Goal: Task Accomplishment & Management: Use online tool/utility

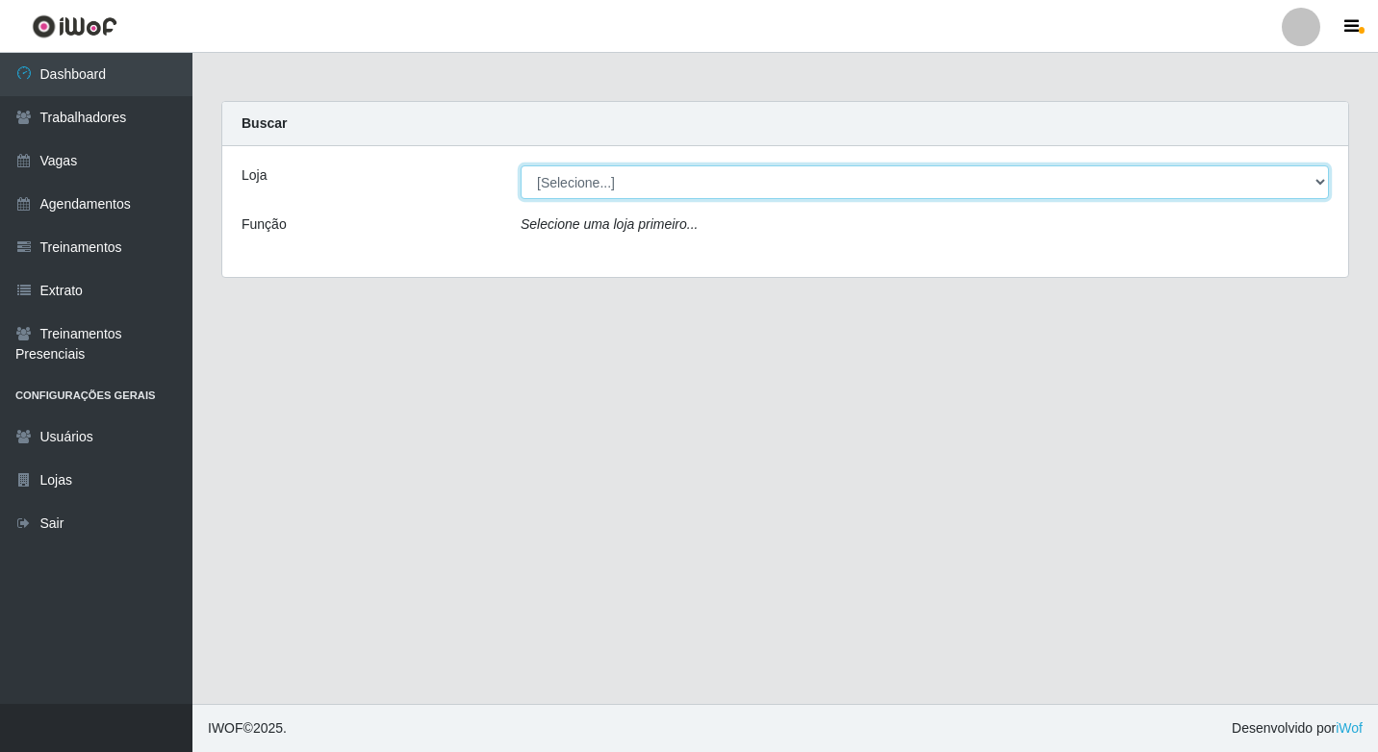
click at [632, 184] on select "[Selecione...] Sapore D'italia" at bounding box center [925, 183] width 808 height 34
select select "266"
click at [521, 166] on select "[Selecione...] Sapore D'italia" at bounding box center [925, 183] width 808 height 34
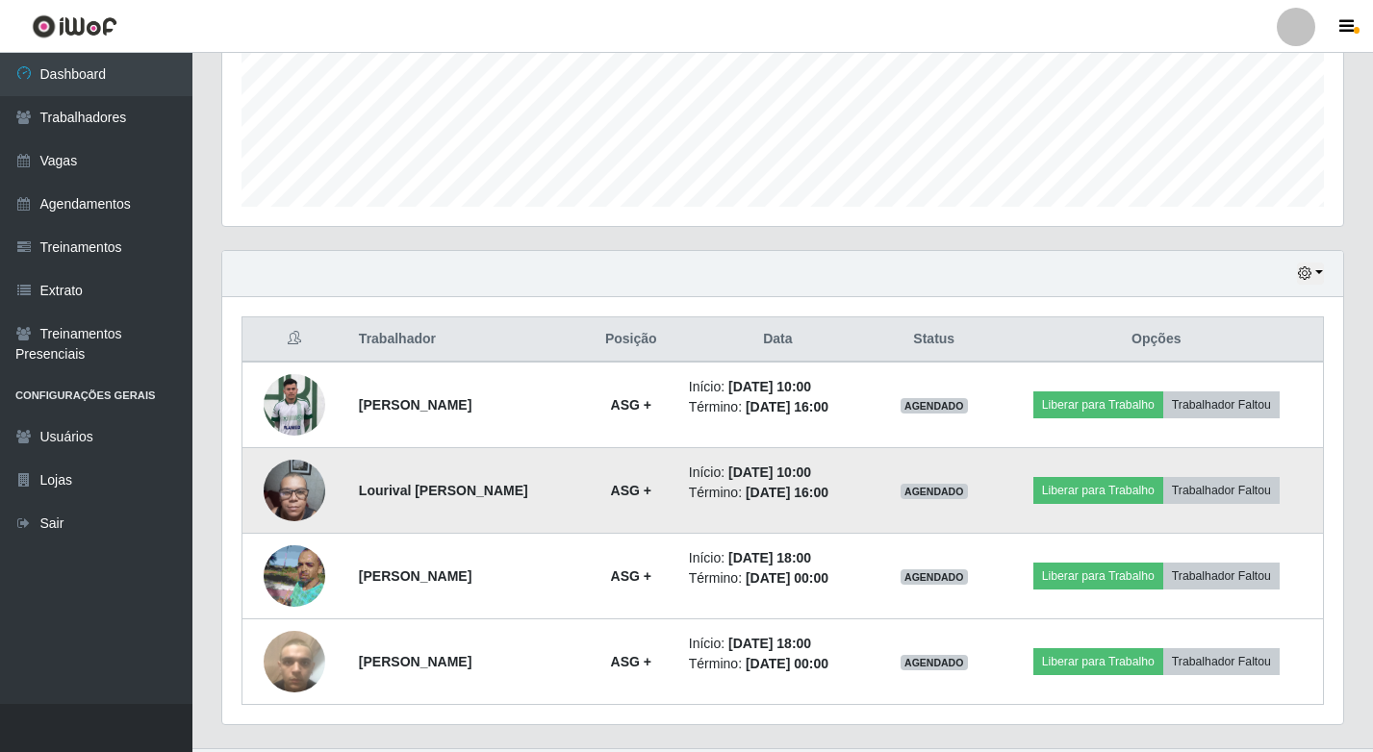
scroll to position [525, 0]
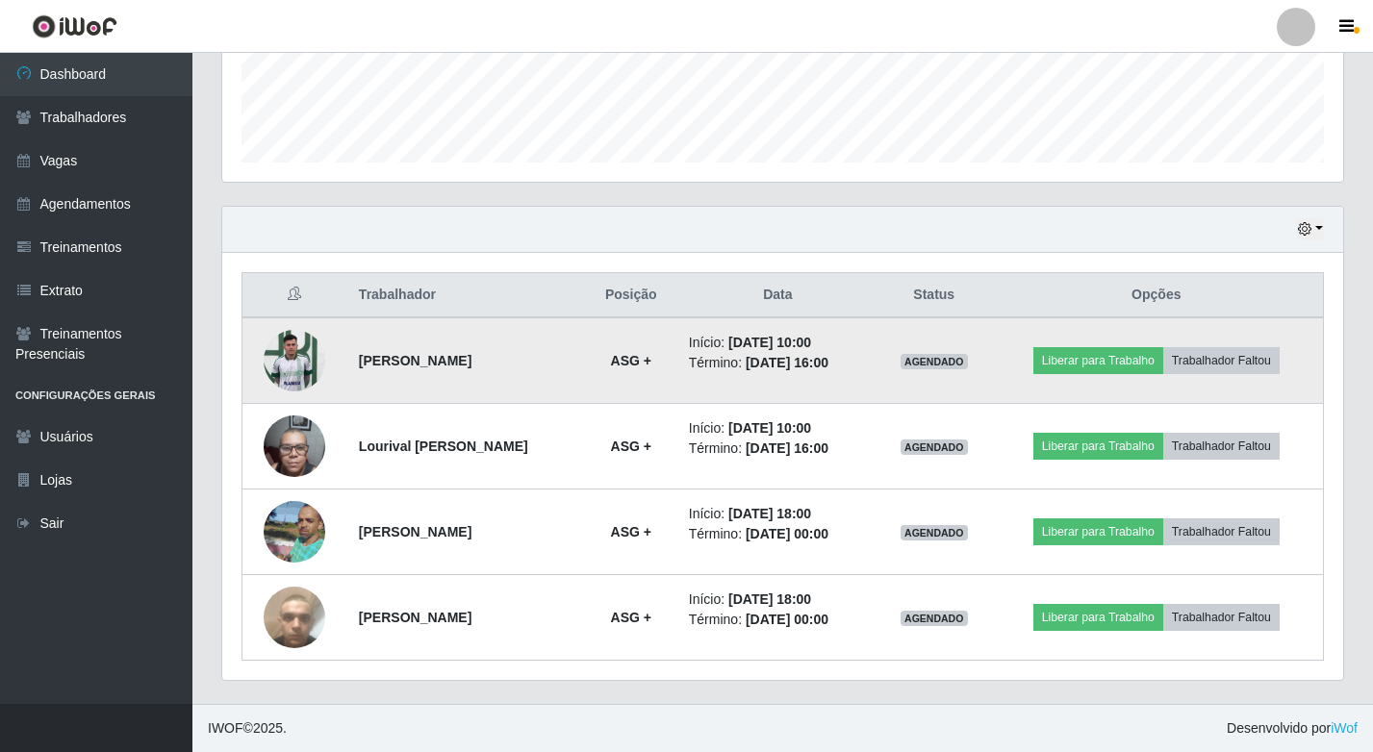
click at [293, 363] on img at bounding box center [295, 360] width 62 height 82
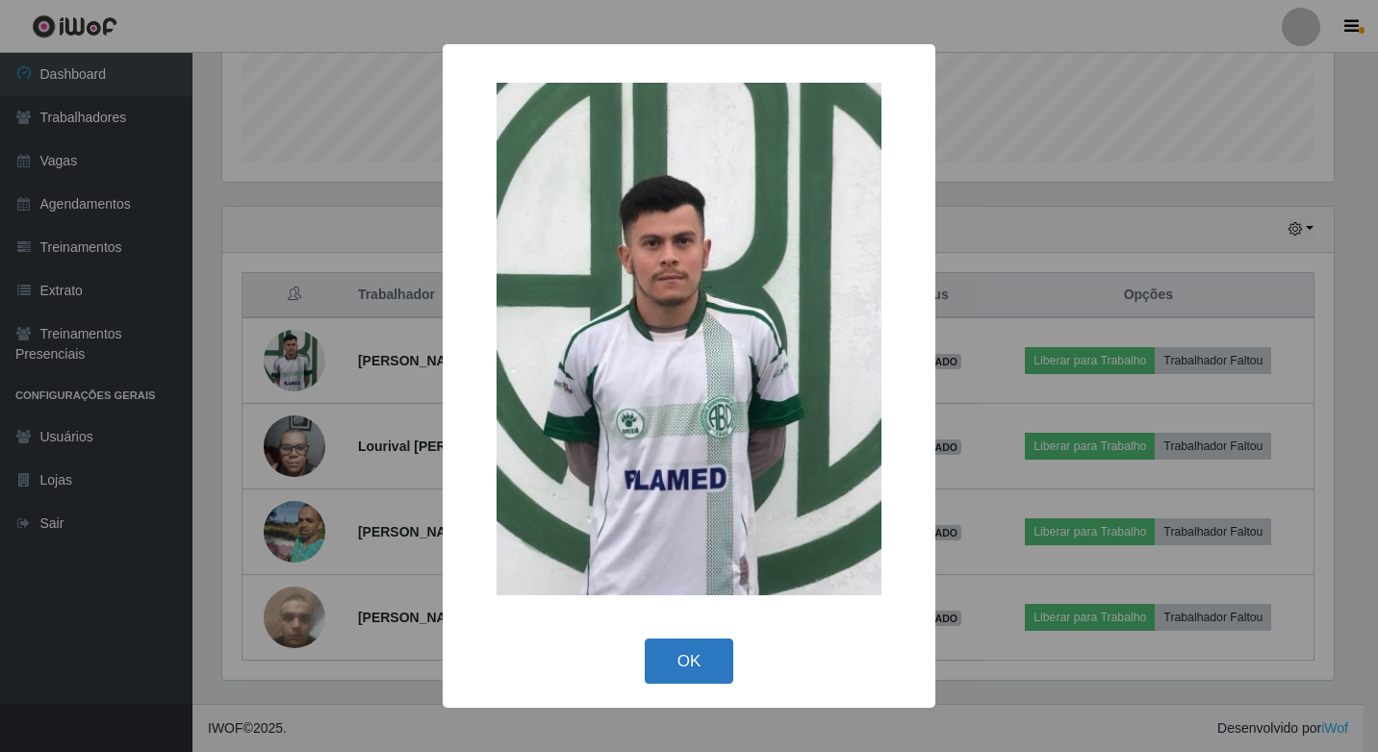
click at [693, 647] on button "OK" at bounding box center [689, 661] width 89 height 45
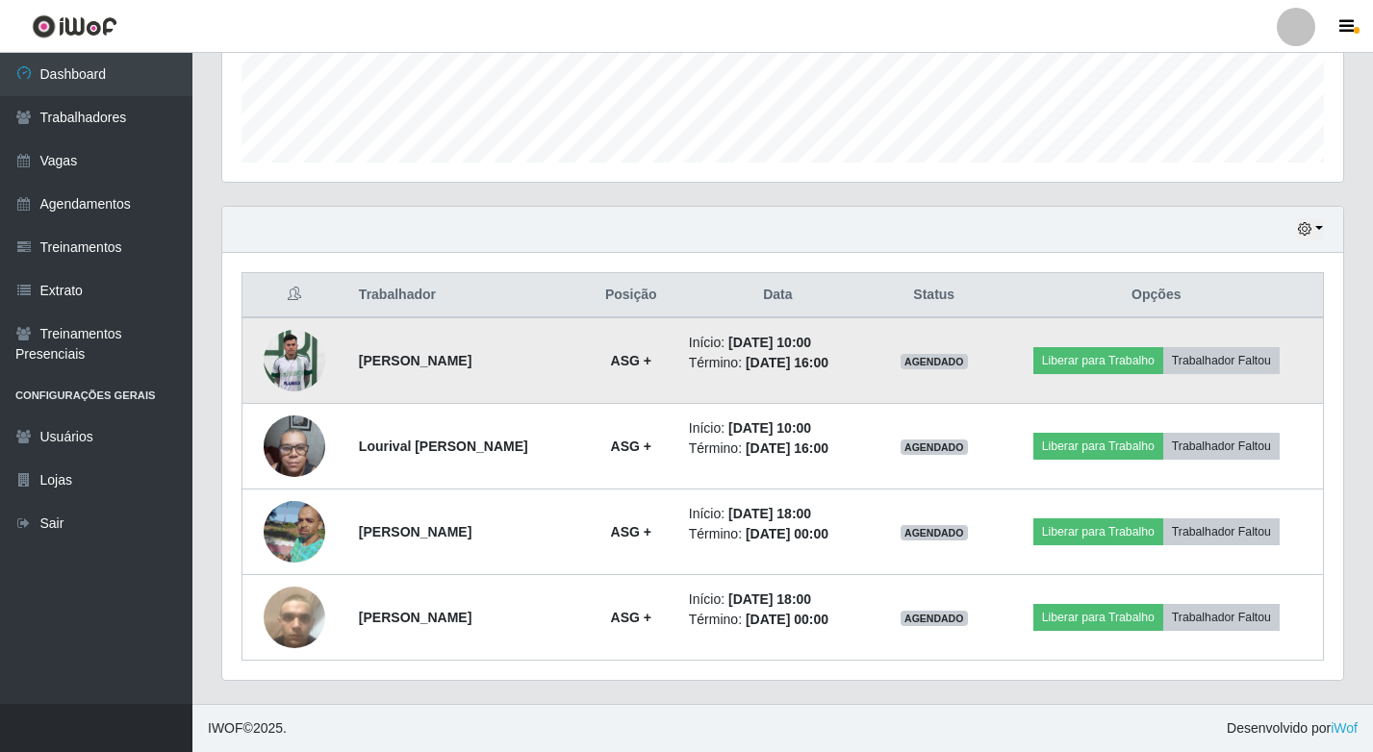
scroll to position [399, 1121]
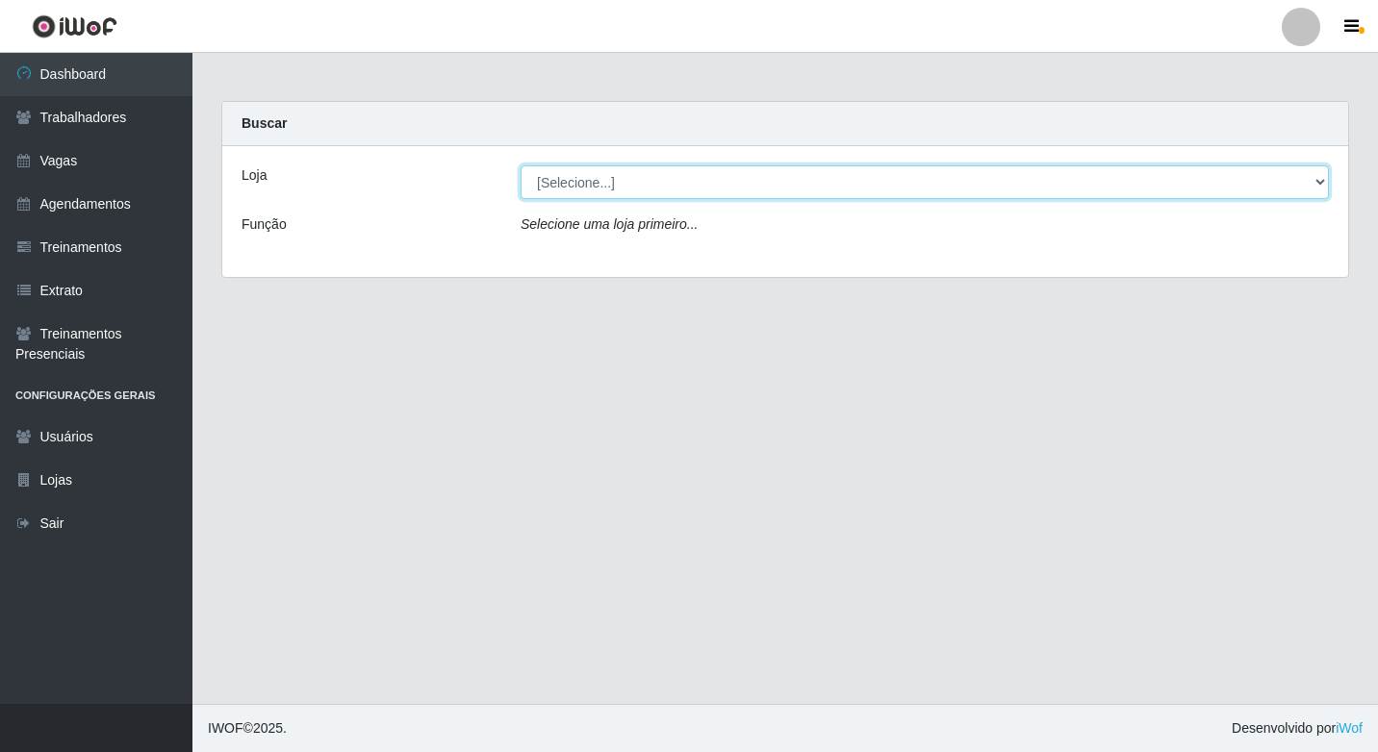
drag, startPoint x: 702, startPoint y: 169, endPoint x: 704, endPoint y: 199, distance: 29.9
click at [702, 169] on select "[Selecione...] Sapore D'italia" at bounding box center [925, 183] width 808 height 34
select select "266"
click at [521, 166] on select "[Selecione...] Sapore D'italia" at bounding box center [925, 183] width 808 height 34
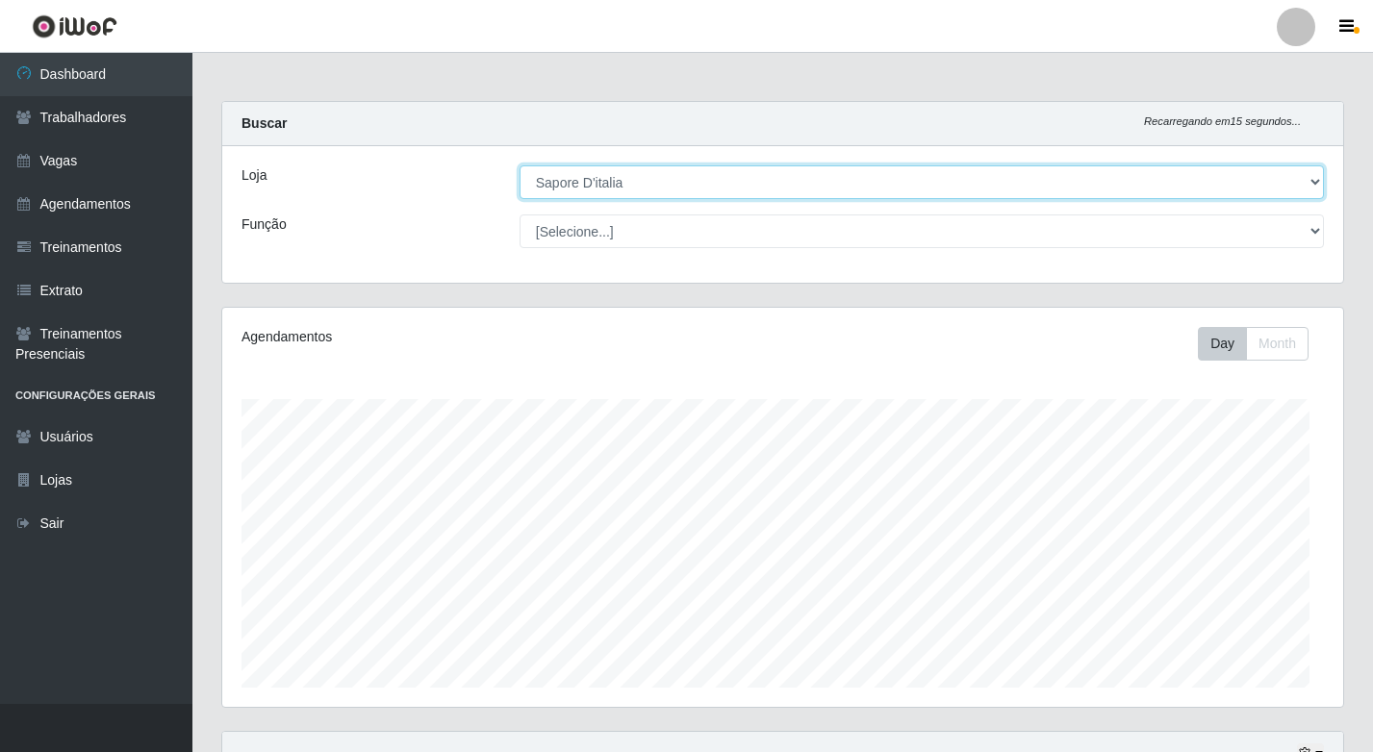
scroll to position [399, 1121]
click at [627, 184] on select "[Selecione...] Sapore D'italia" at bounding box center [922, 183] width 804 height 34
click at [520, 166] on select "[Selecione...] Sapore D'italia" at bounding box center [922, 183] width 804 height 34
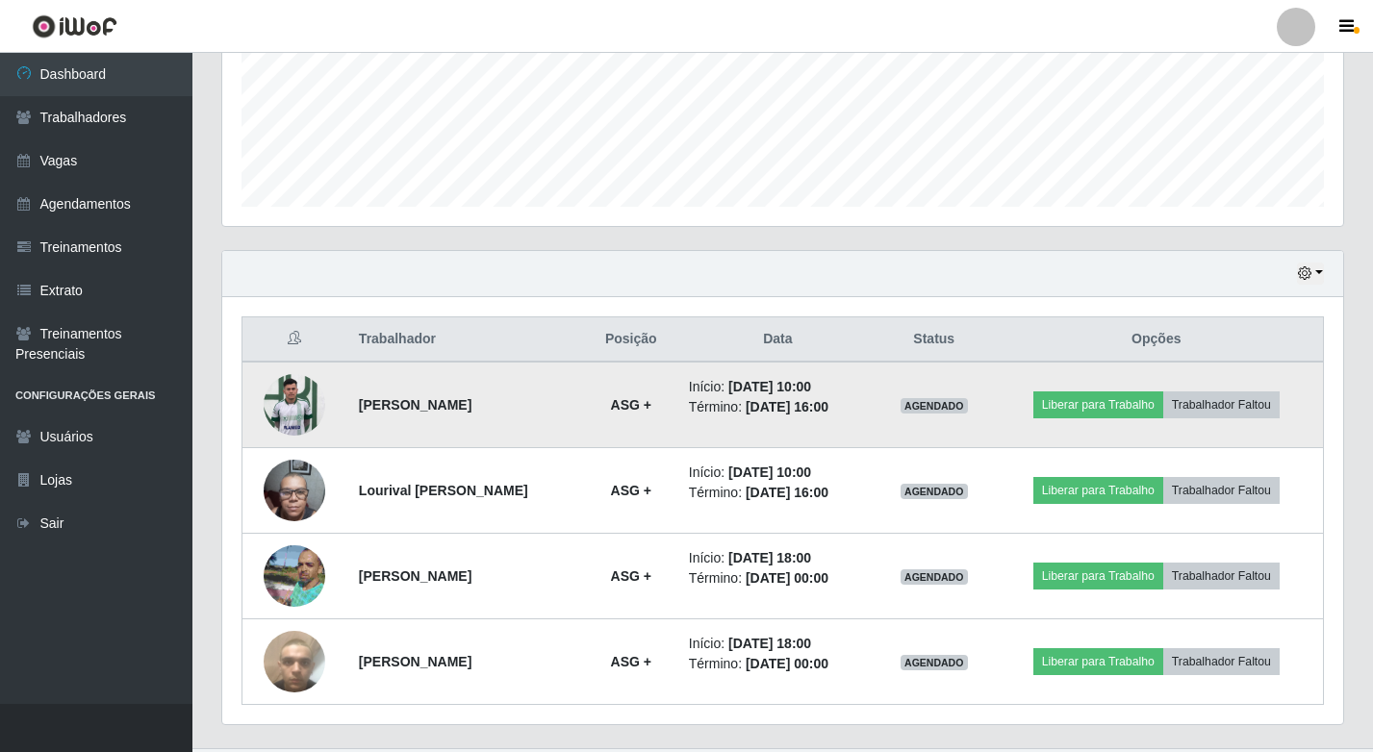
scroll to position [525, 0]
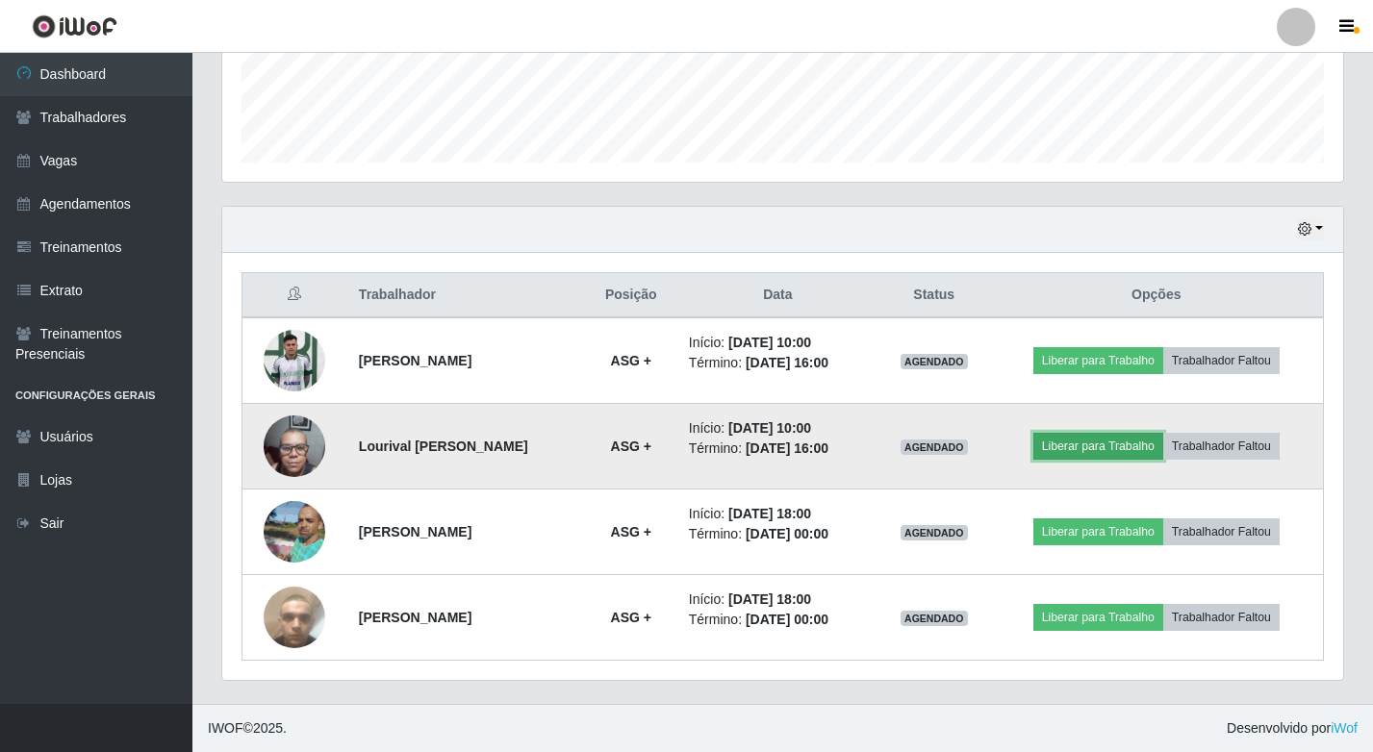
click at [1119, 438] on button "Liberar para Trabalho" at bounding box center [1098, 446] width 130 height 27
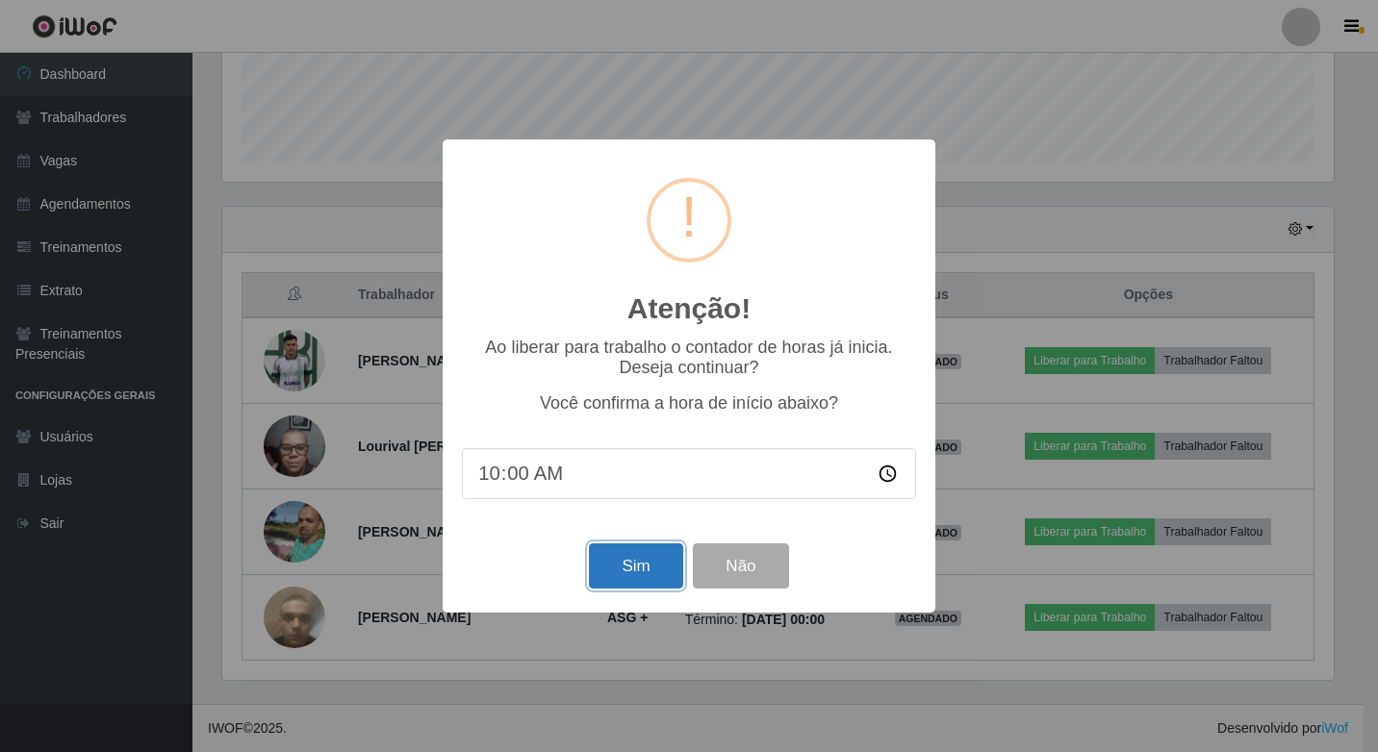
click at [615, 565] on button "Sim" at bounding box center [635, 566] width 93 height 45
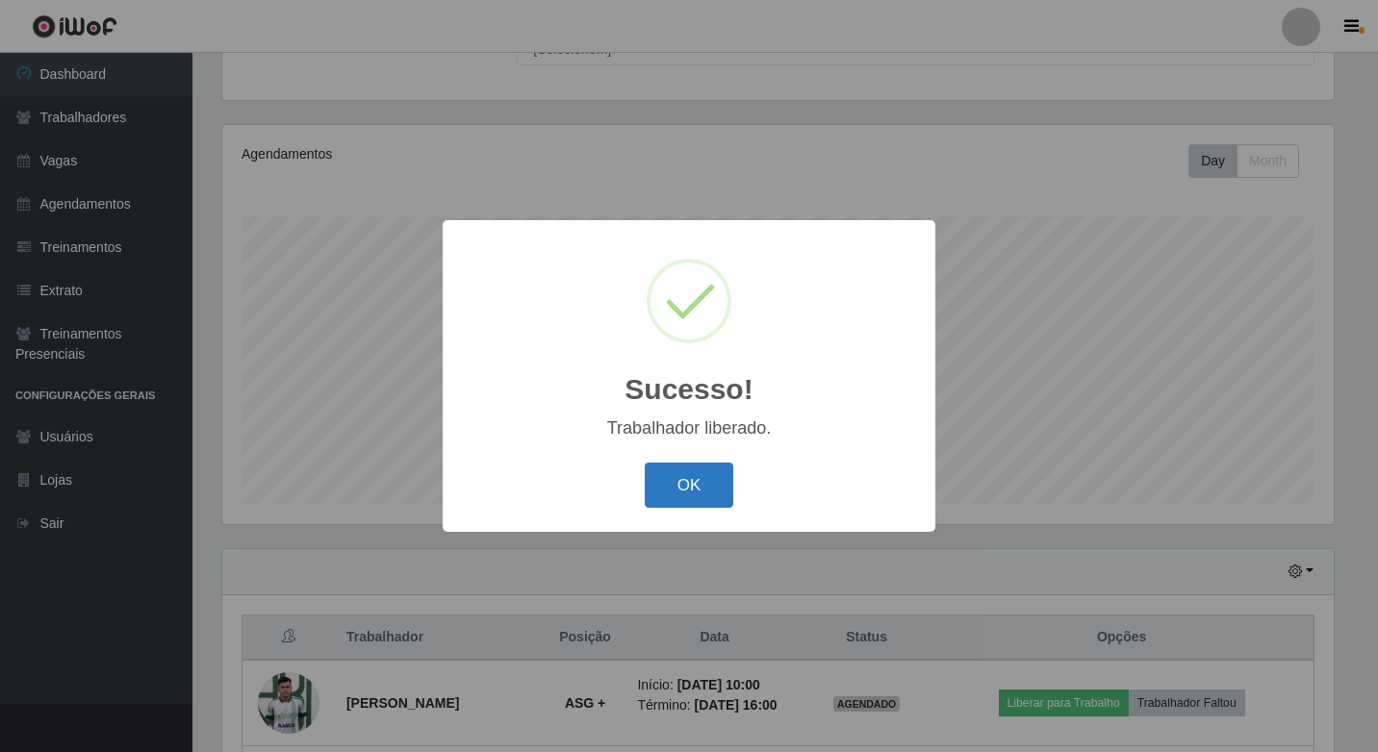
click at [728, 487] on button "OK" at bounding box center [689, 485] width 89 height 45
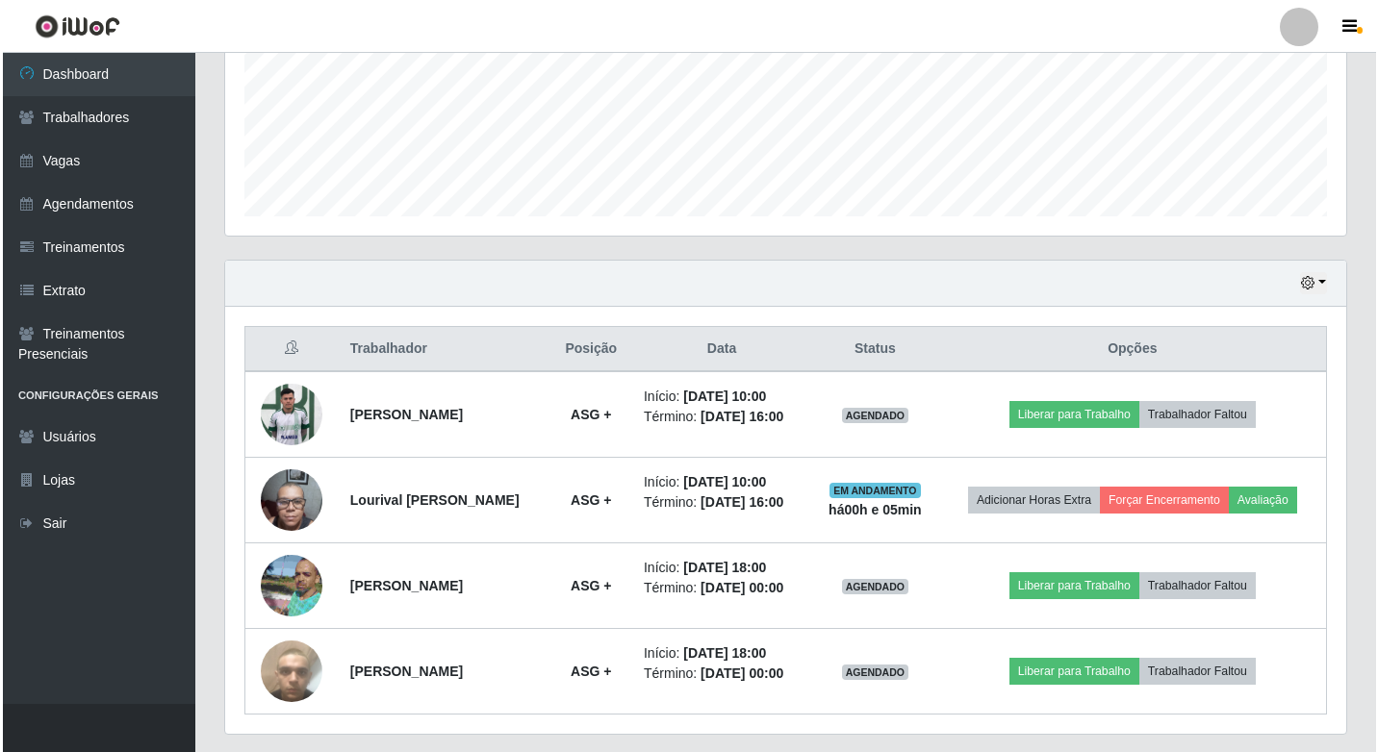
scroll to position [568, 0]
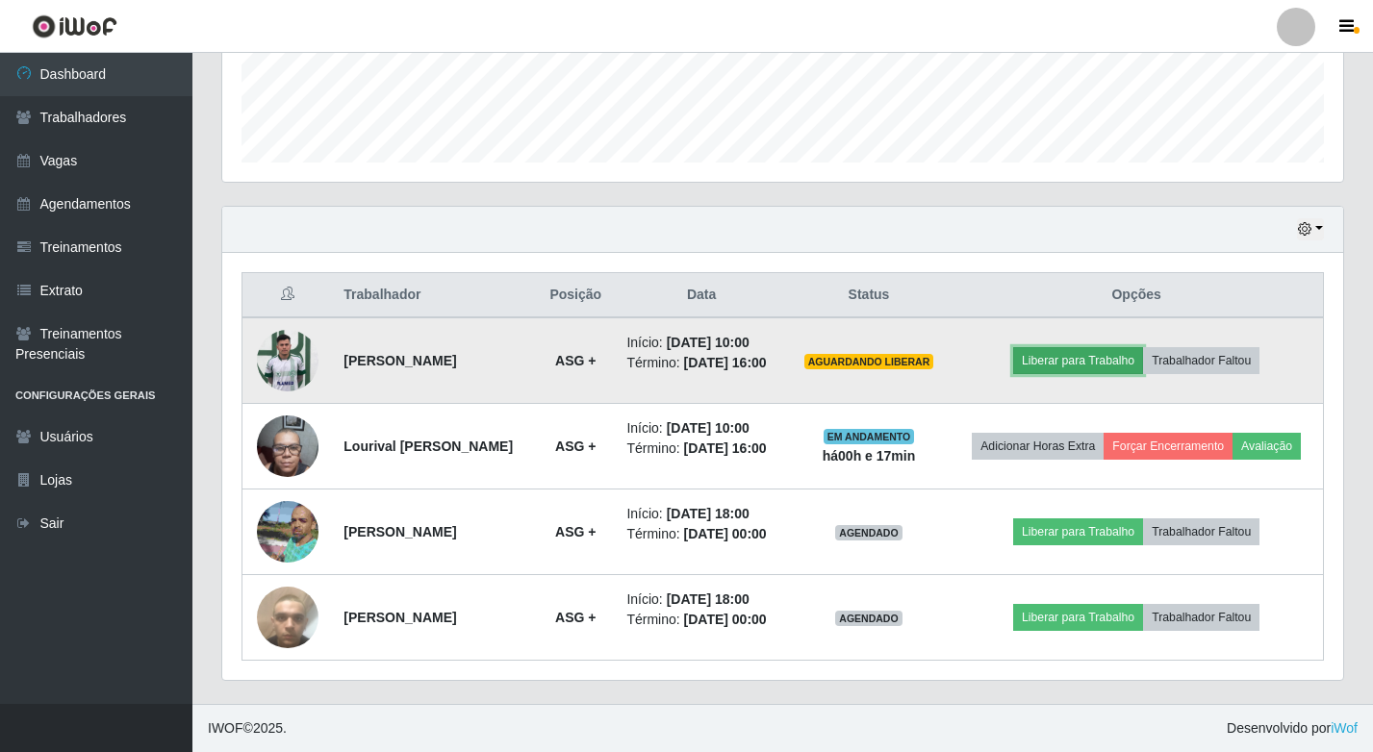
click at [1089, 347] on button "Liberar para Trabalho" at bounding box center [1078, 360] width 130 height 27
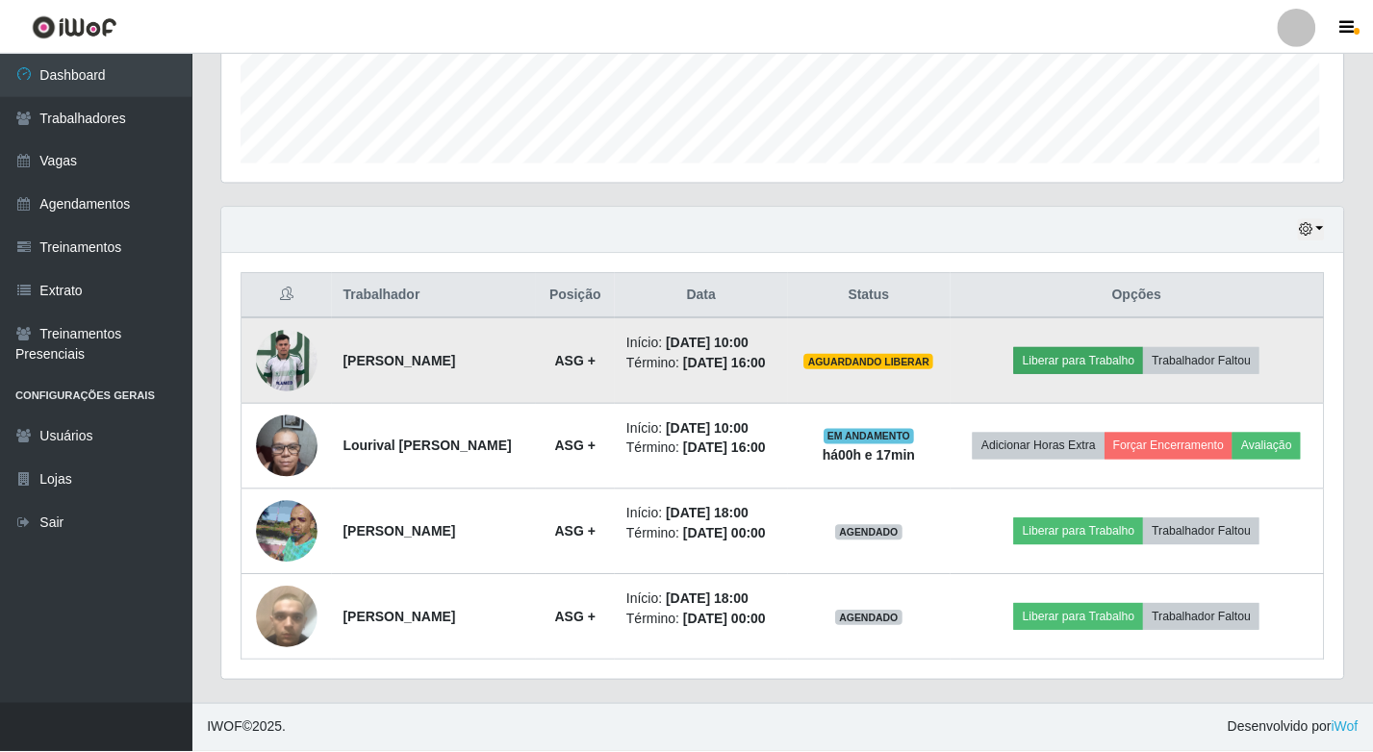
scroll to position [399, 1111]
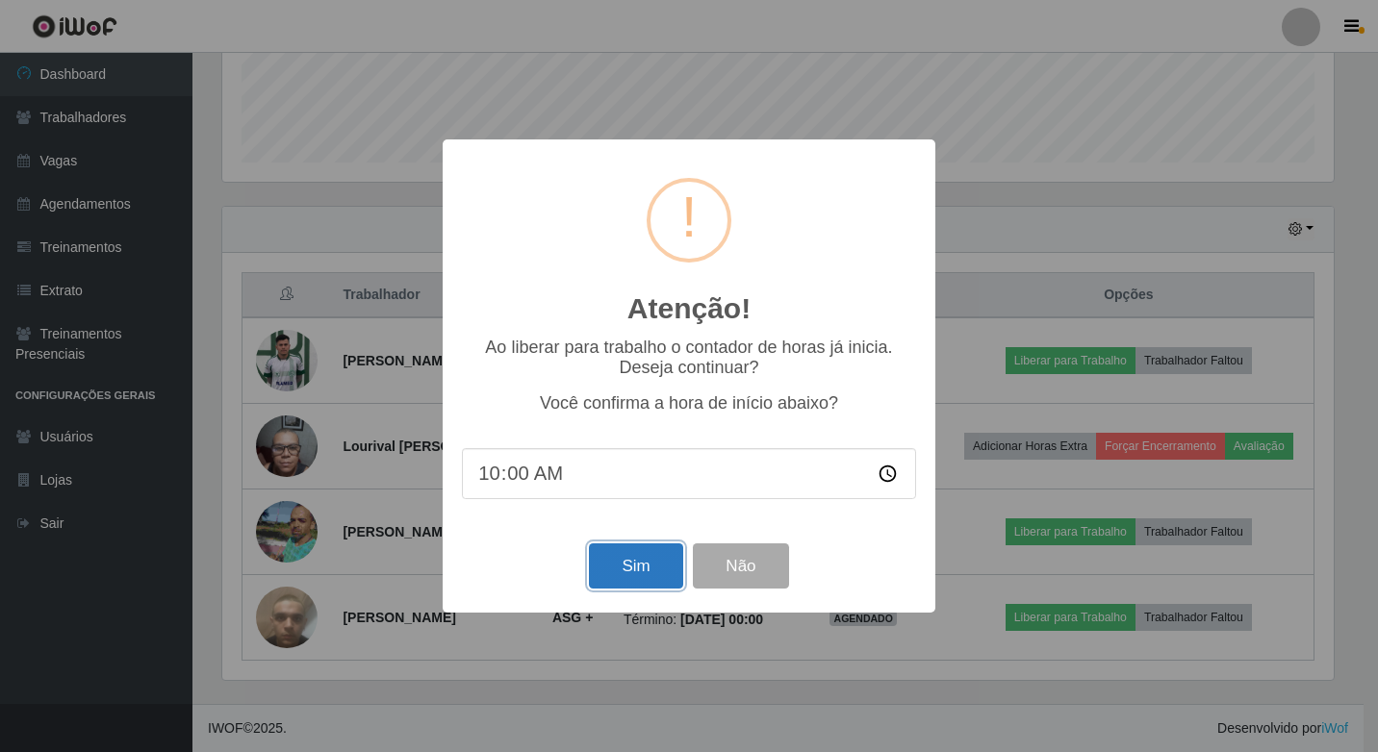
click at [656, 572] on button "Sim" at bounding box center [635, 566] width 93 height 45
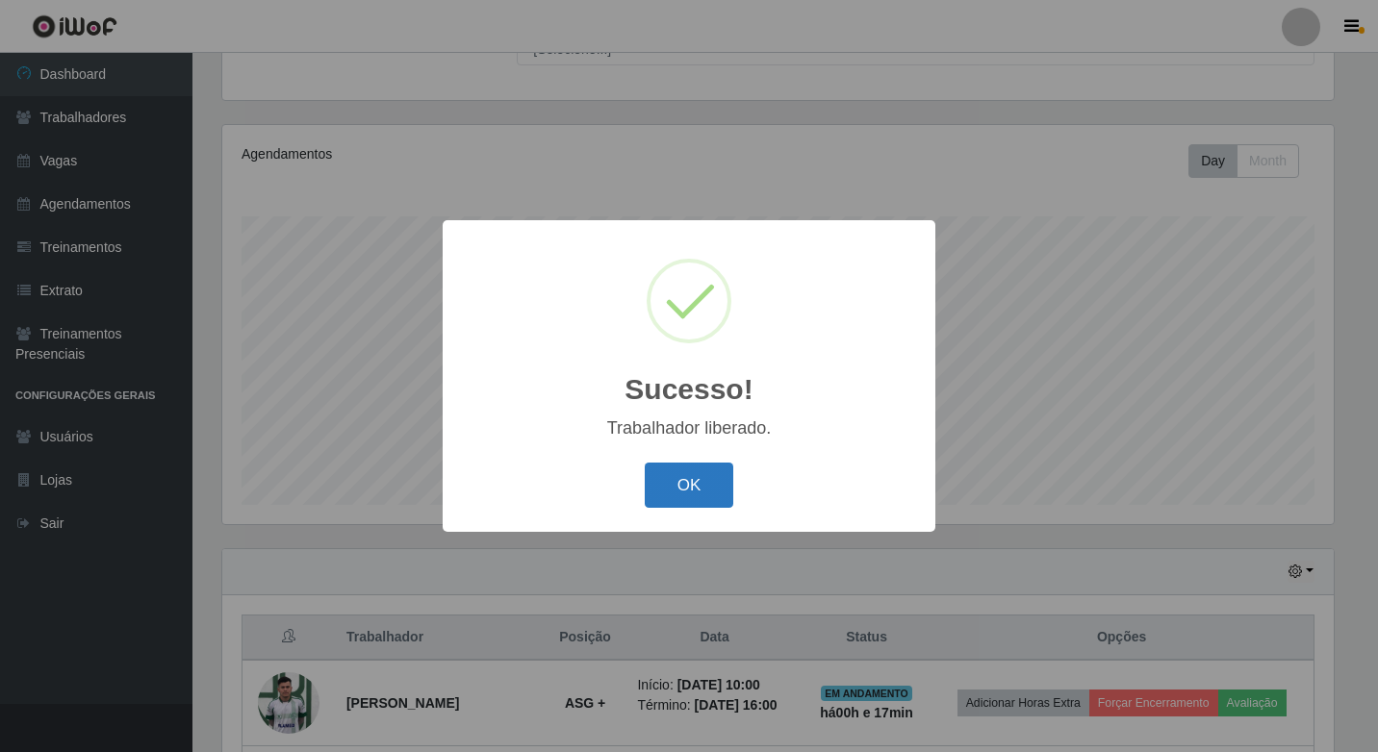
click at [718, 493] on button "OK" at bounding box center [689, 485] width 89 height 45
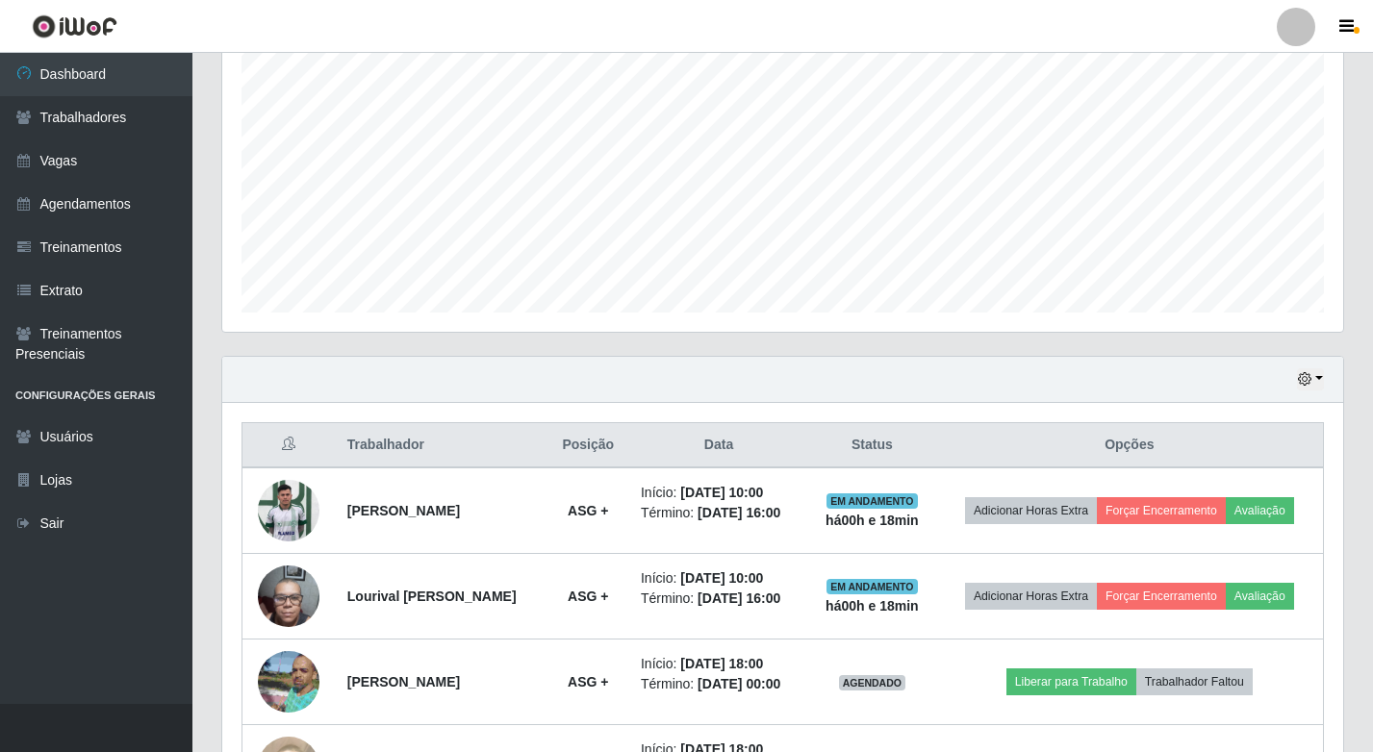
scroll to position [279, 0]
